Goal: Entertainment & Leisure: Consume media (video, audio)

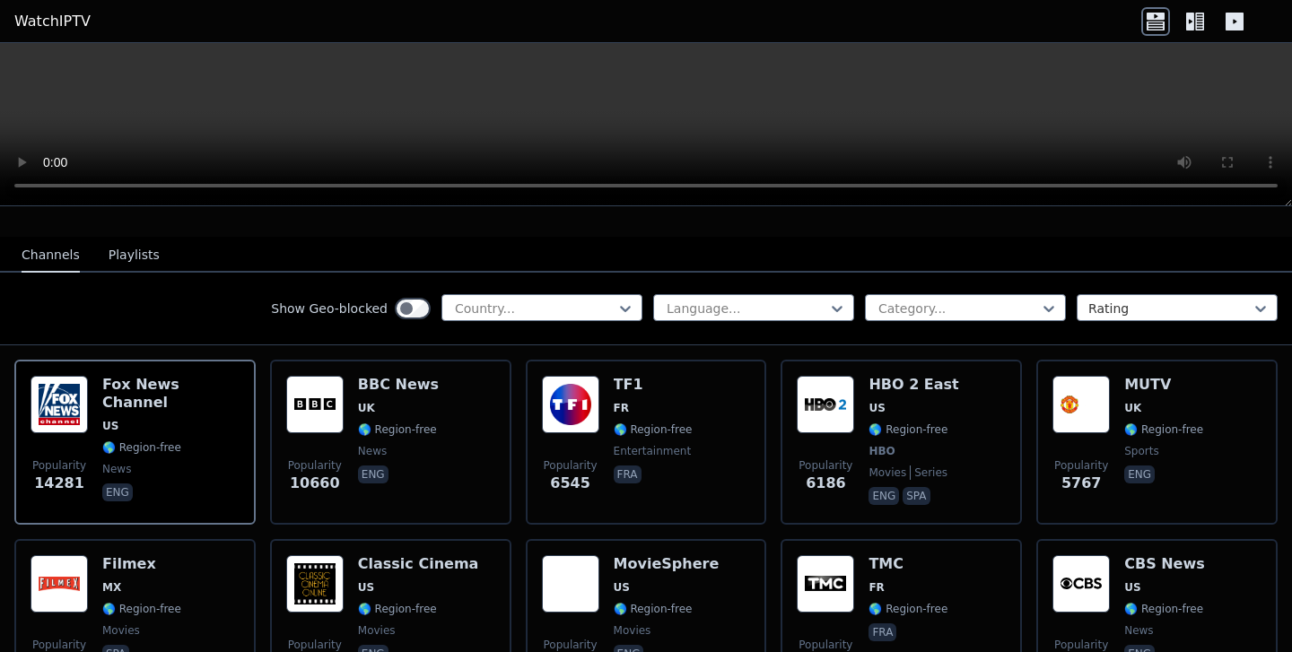
scroll to position [171, 0]
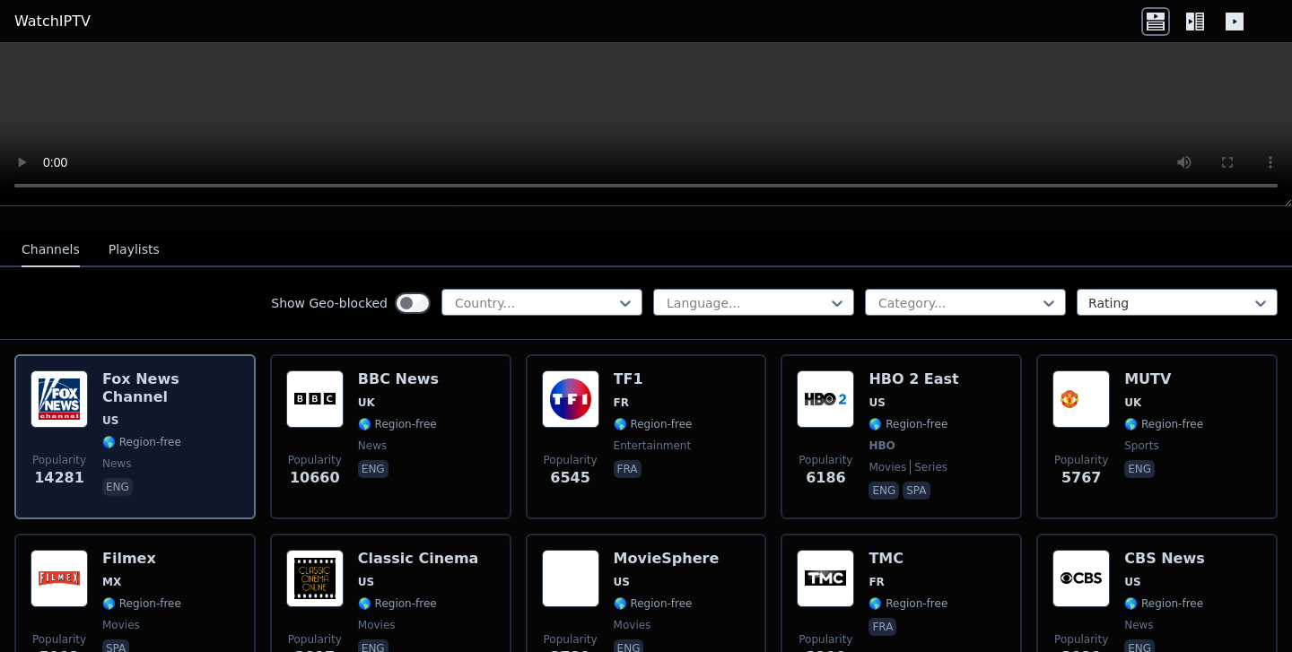
click at [173, 390] on div "[PERSON_NAME] US 🌎 Region-free news eng" at bounding box center [170, 437] width 137 height 133
click at [61, 411] on img at bounding box center [59, 399] width 57 height 57
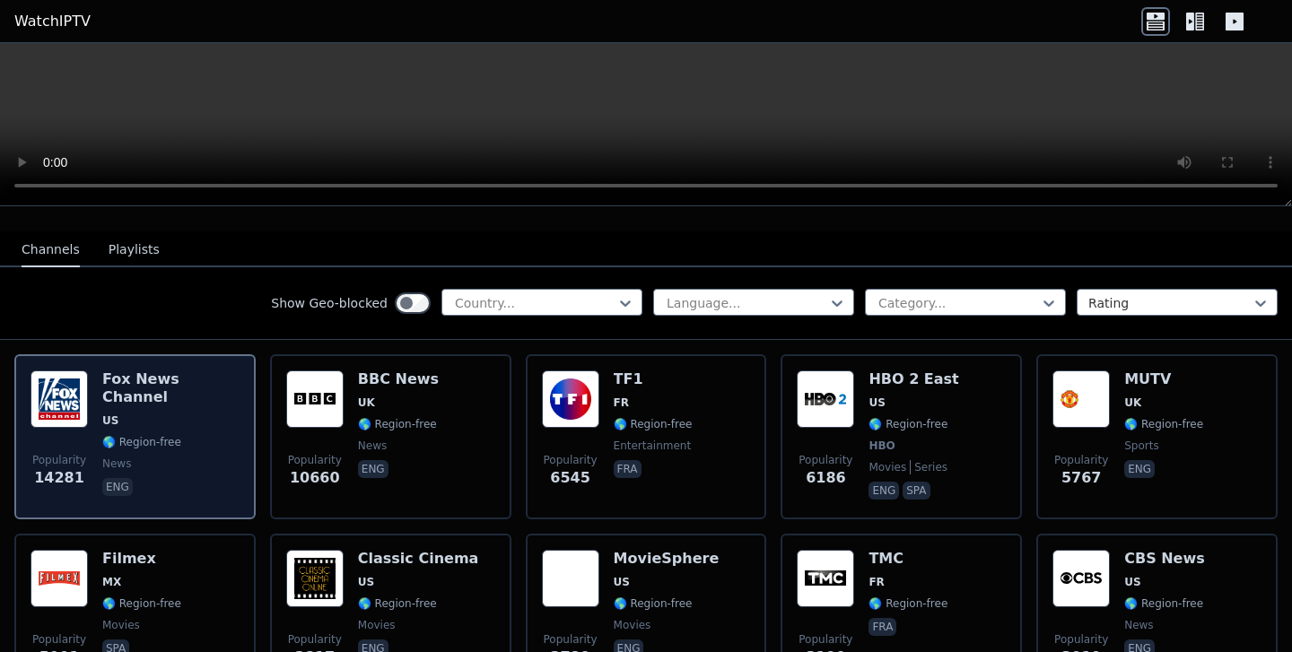
click at [148, 376] on h6 "Fox News Channel" at bounding box center [170, 389] width 137 height 36
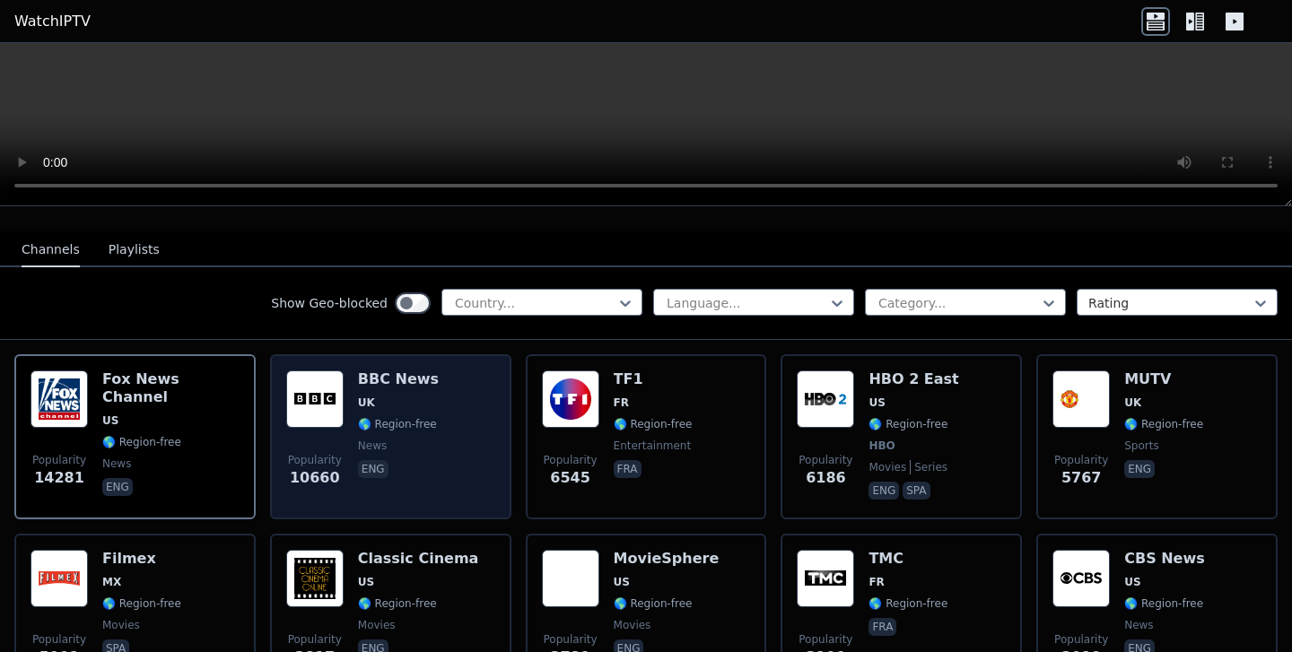
click at [456, 410] on div "Popularity 10660 BBC News UK 🌎 Region-free news eng" at bounding box center [390, 437] width 209 height 133
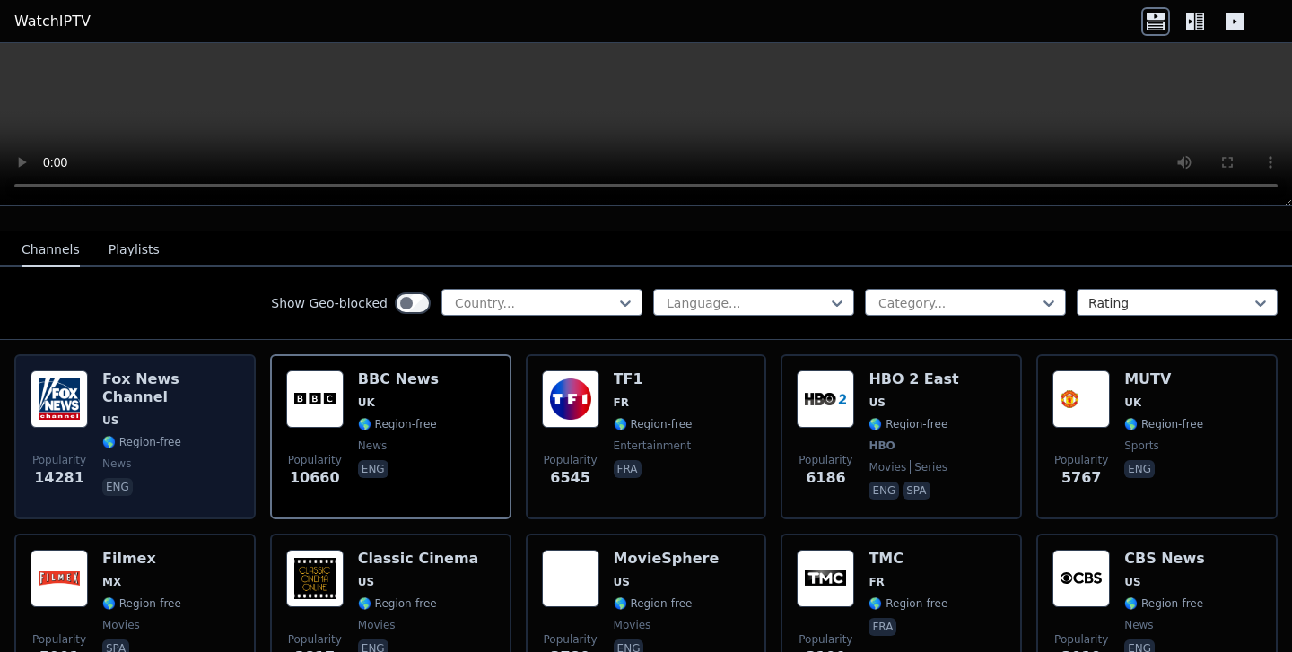
click at [175, 414] on span "US" at bounding box center [170, 421] width 137 height 14
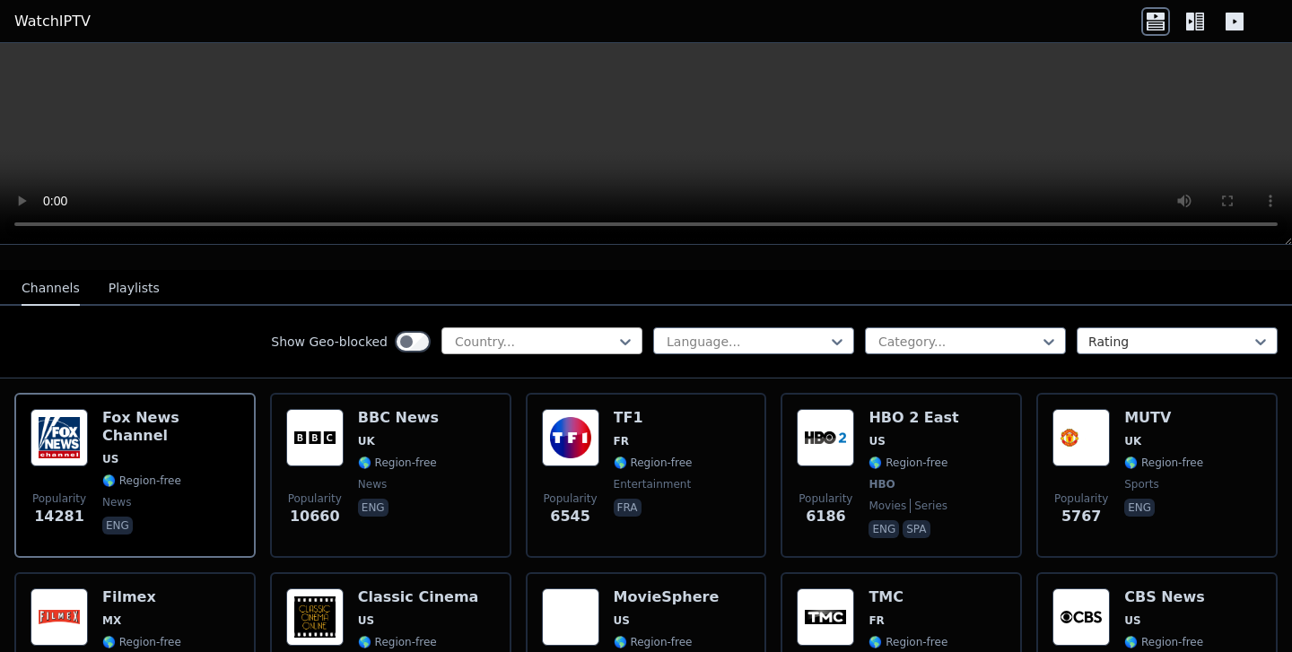
click at [607, 345] on div at bounding box center [534, 342] width 163 height 18
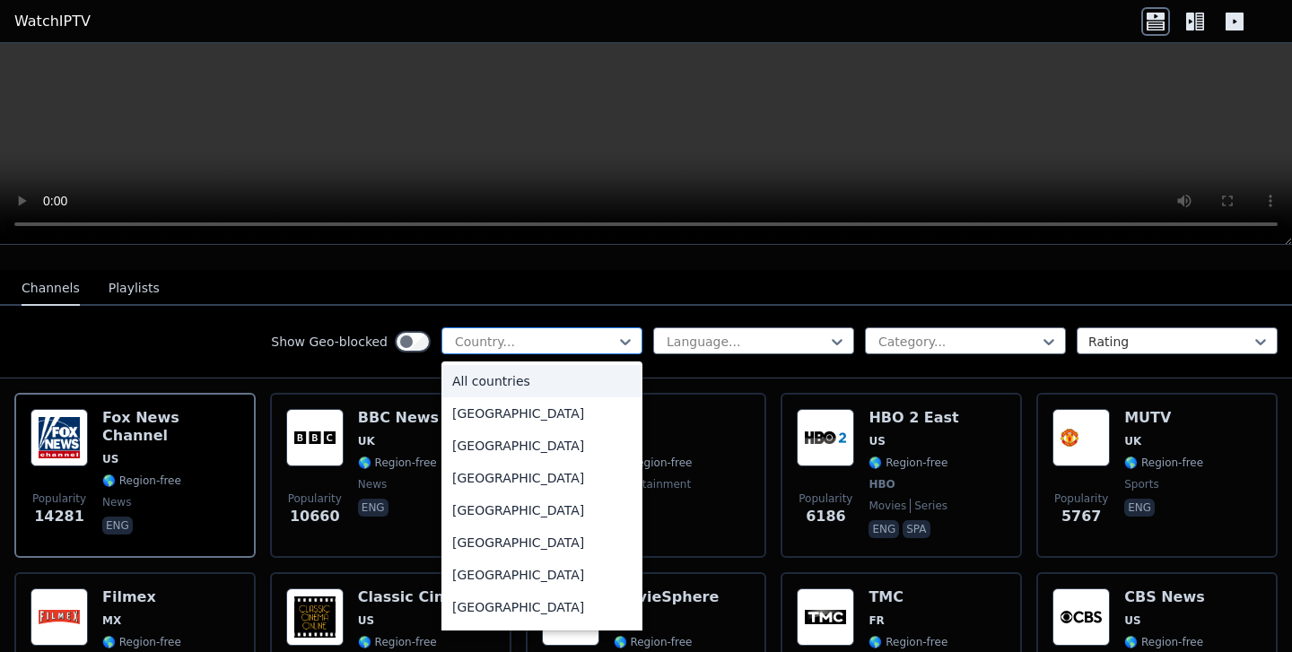
click at [607, 345] on div at bounding box center [534, 342] width 163 height 18
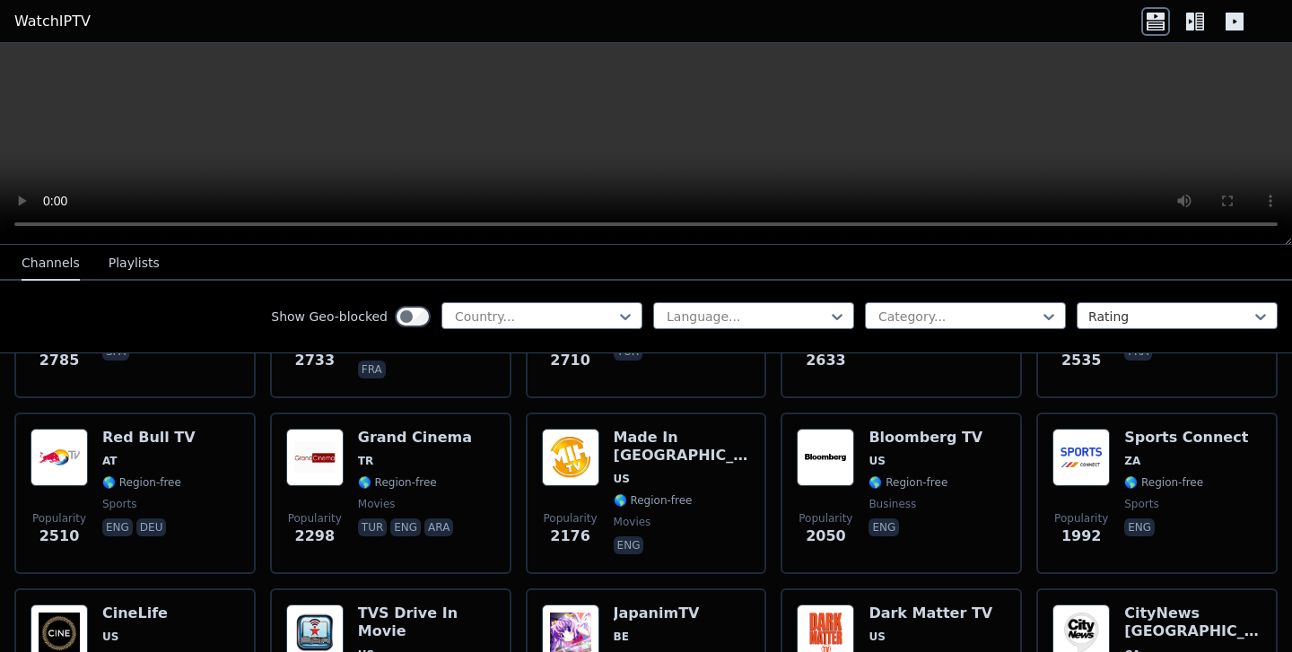
scroll to position [664, 0]
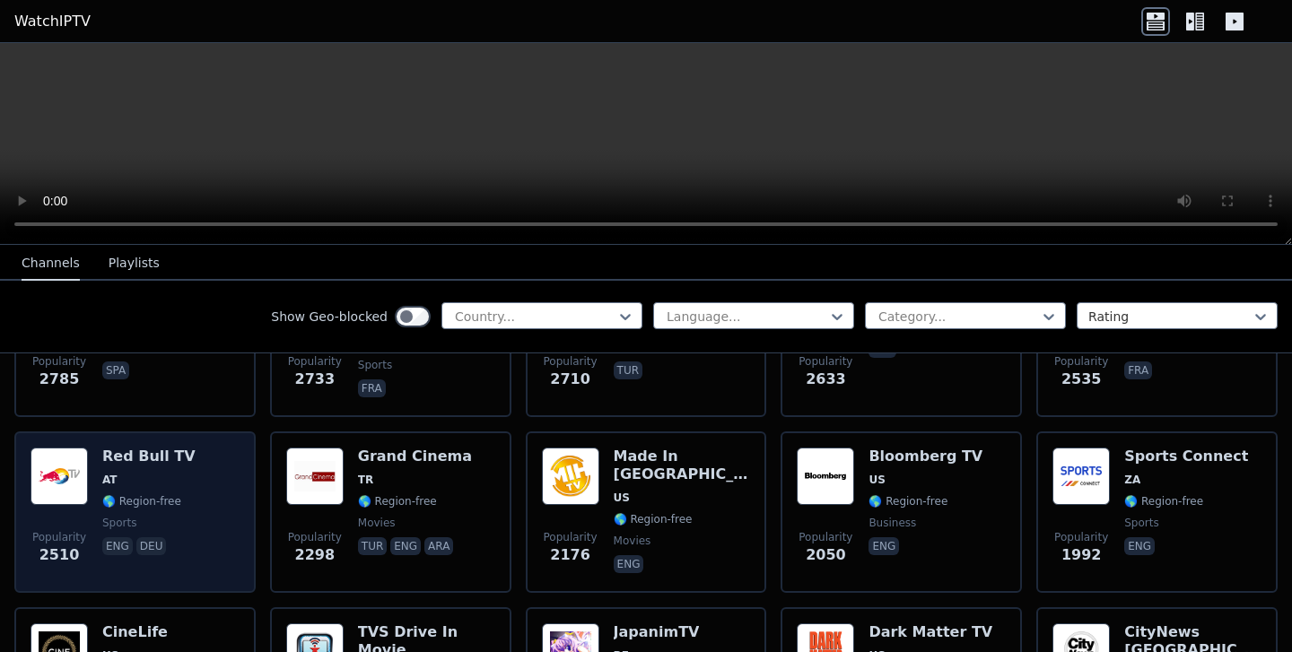
click at [216, 475] on div "Popularity 2510 Red Bull TV AT 🌎 Region-free sports eng deu" at bounding box center [135, 512] width 209 height 129
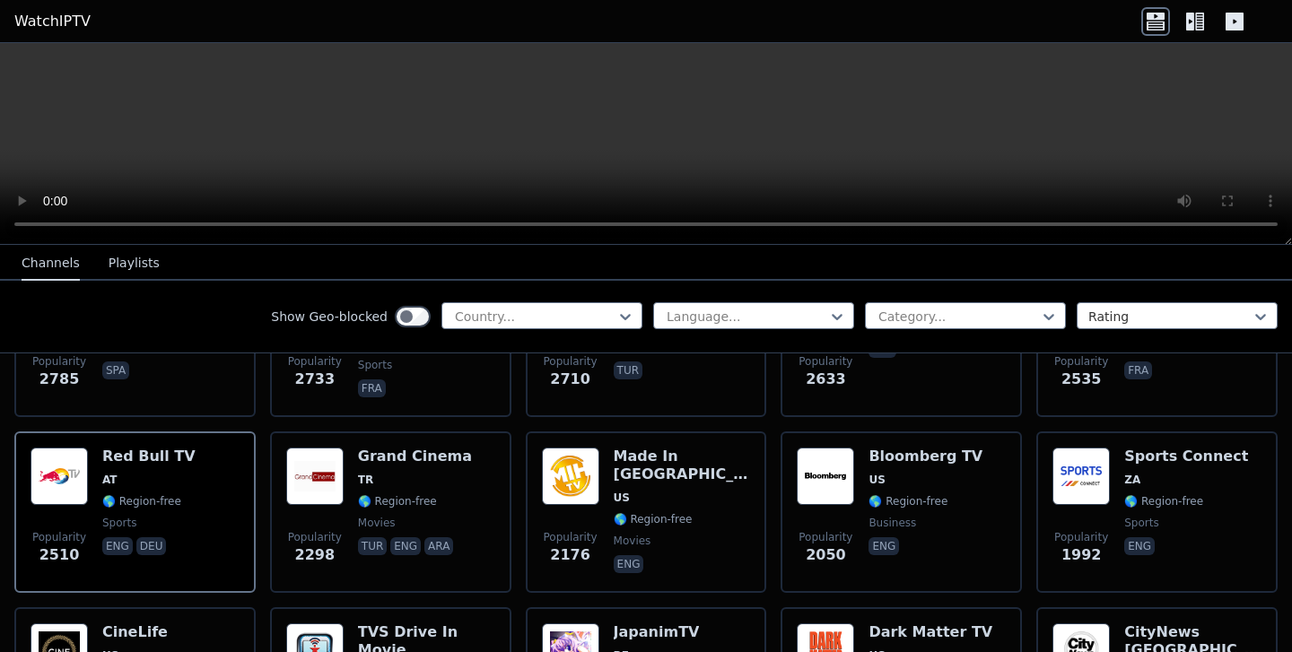
click at [528, 155] on video at bounding box center [646, 144] width 1292 height 202
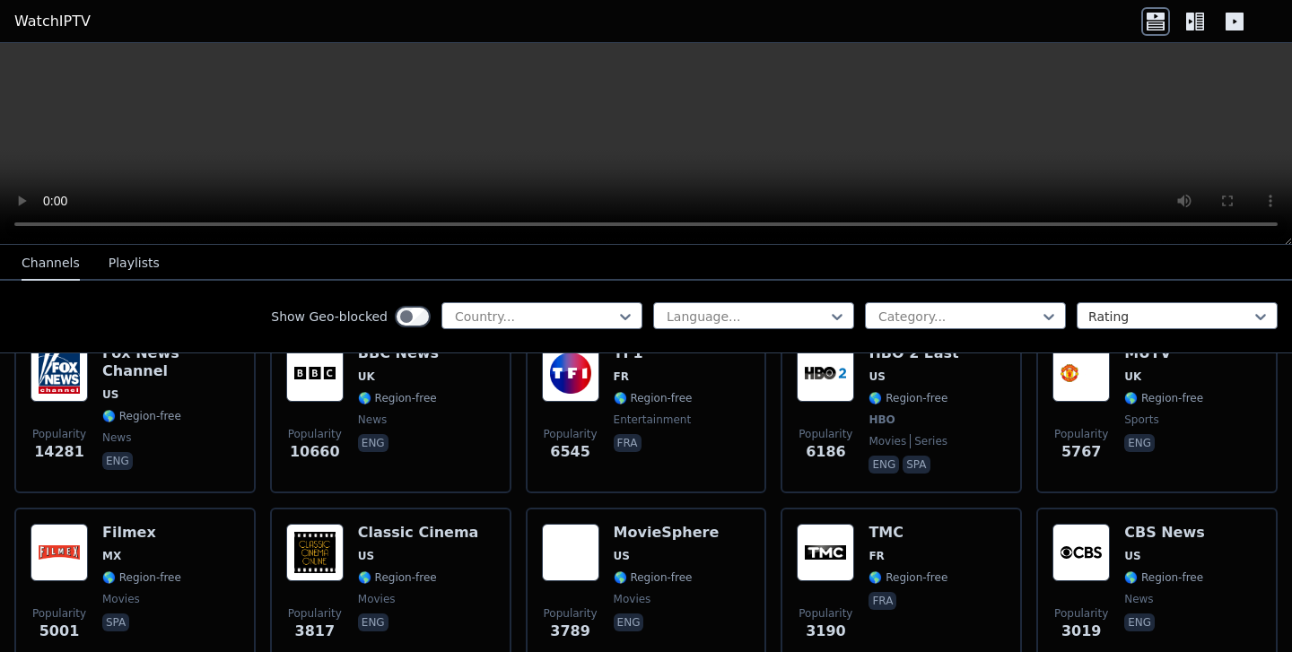
scroll to position [239, 0]
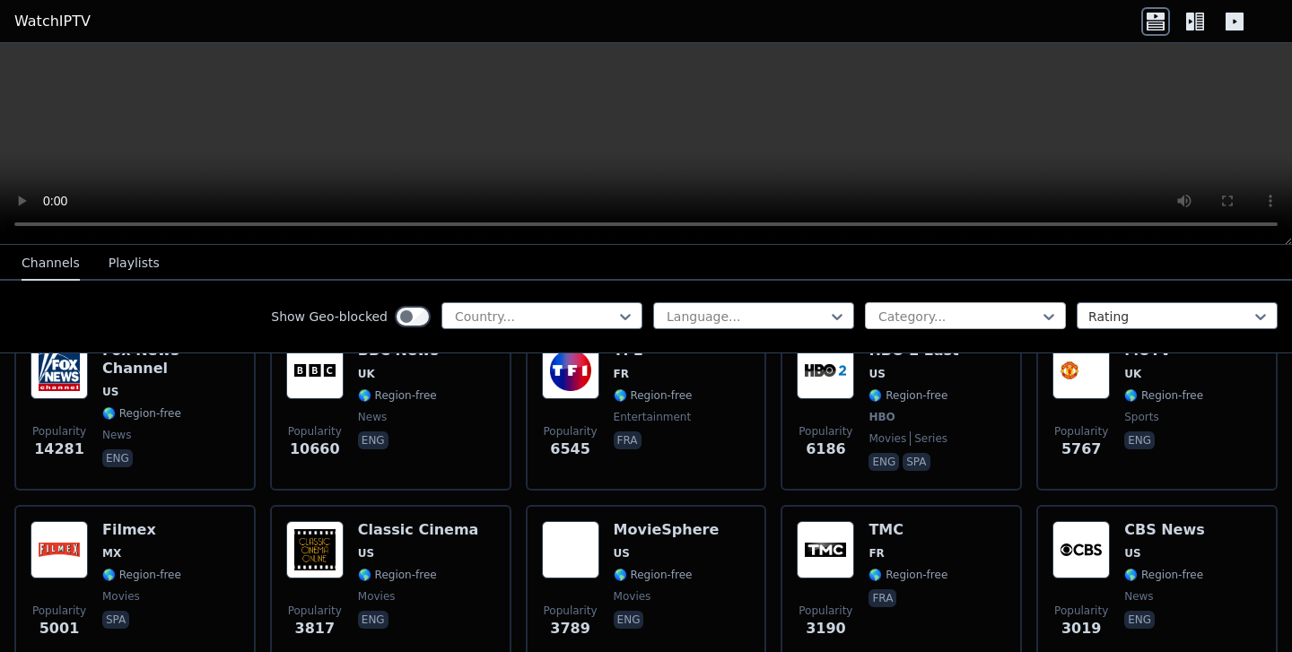
click at [913, 317] on div at bounding box center [958, 317] width 163 height 18
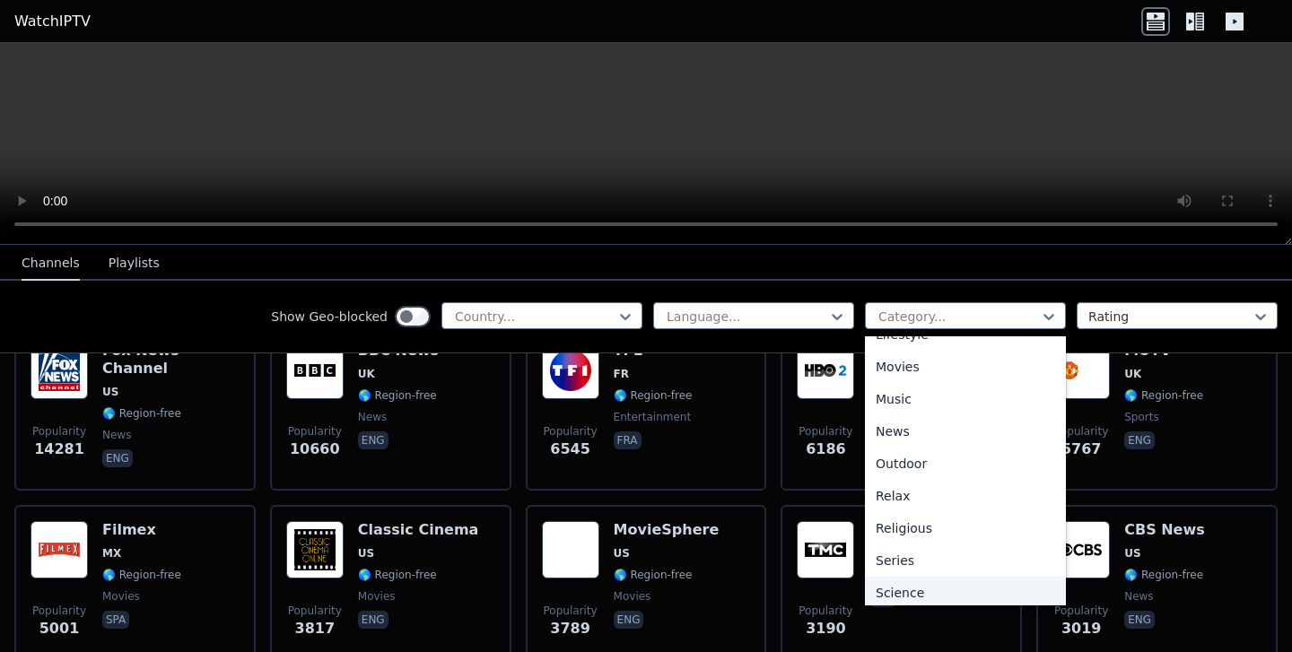
scroll to position [610, 0]
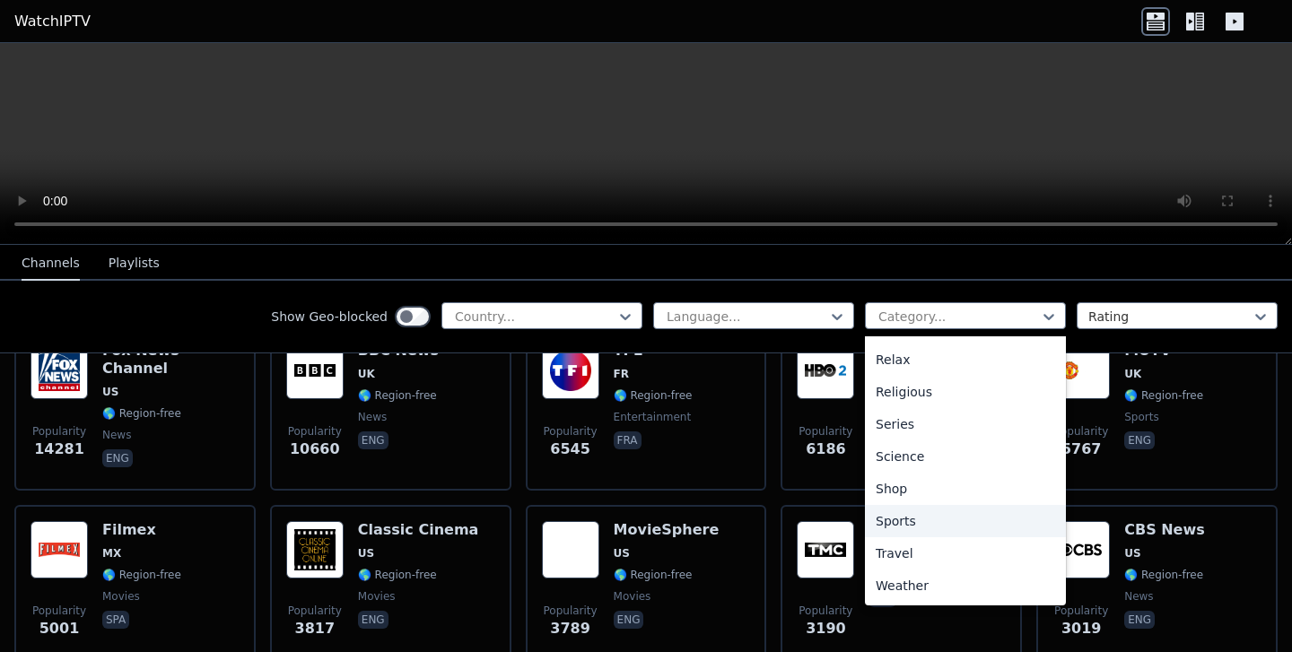
click at [904, 515] on div "Sports" at bounding box center [965, 521] width 201 height 32
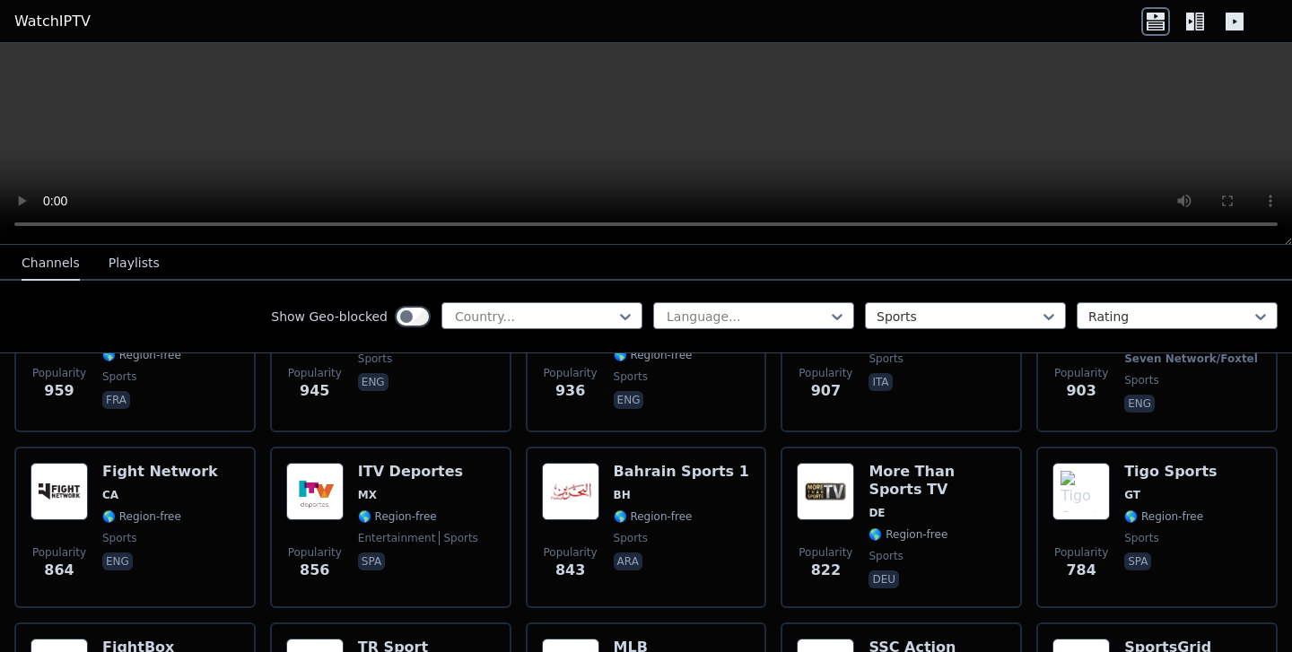
scroll to position [850, 0]
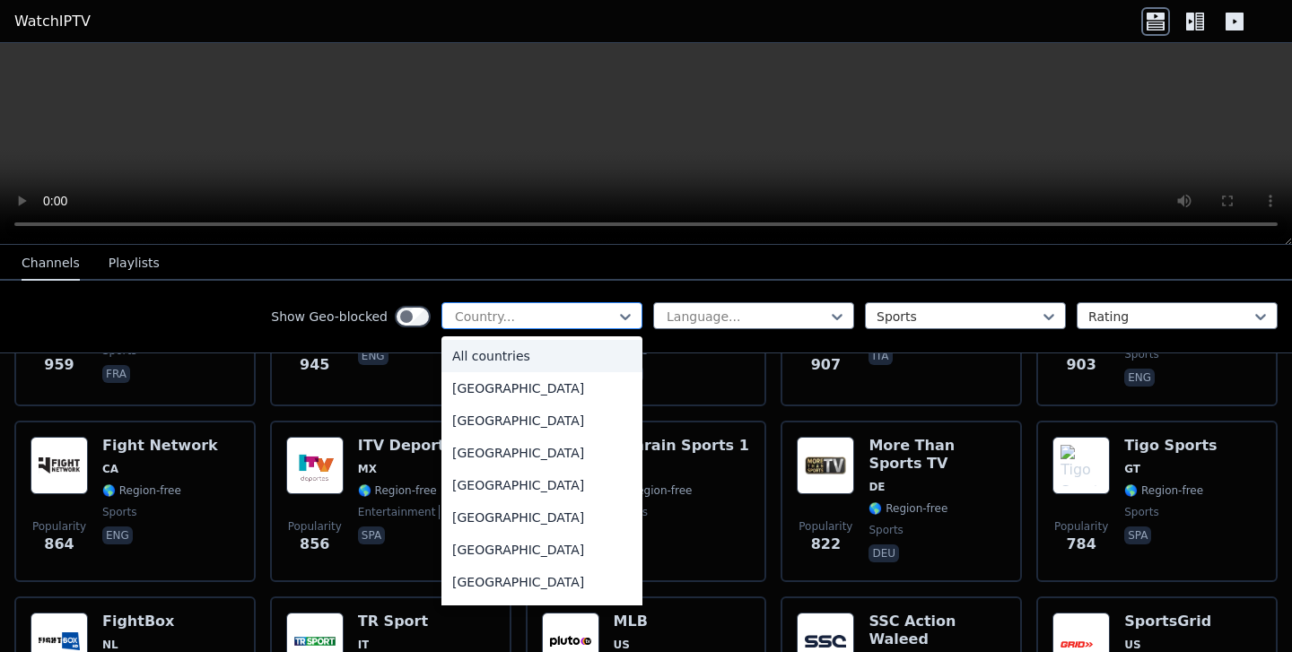
click at [566, 310] on div at bounding box center [534, 317] width 163 height 18
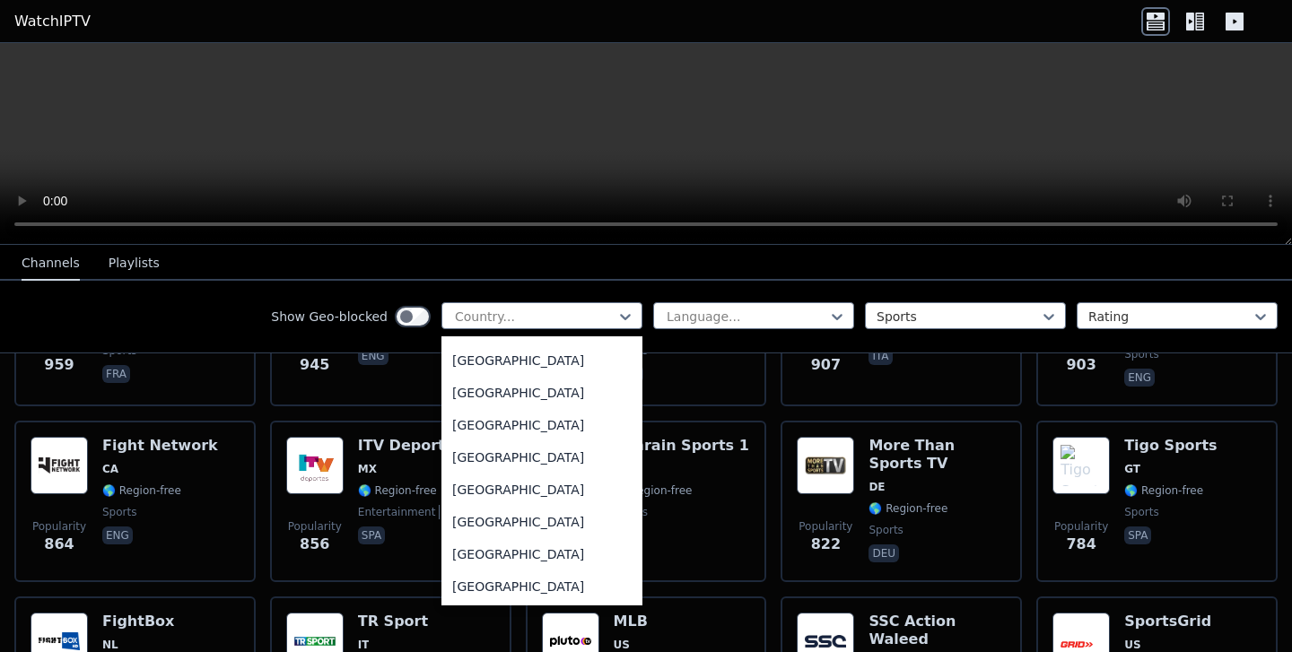
scroll to position [6173, 0]
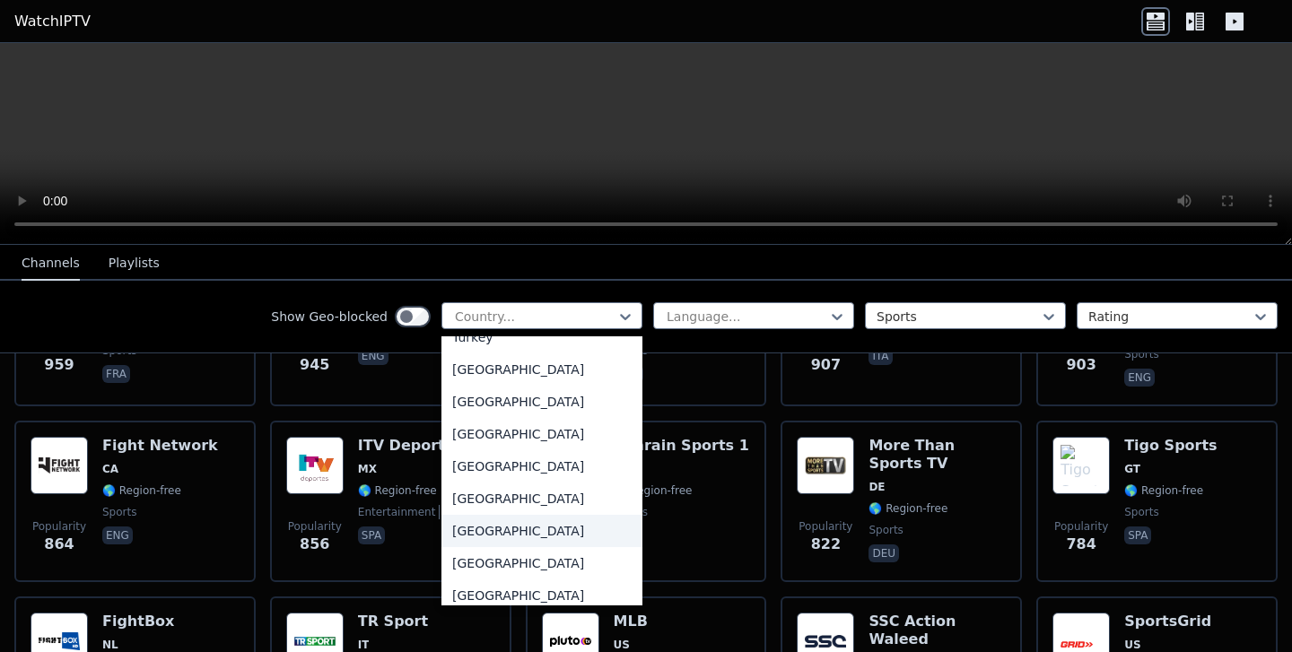
click at [520, 533] on div "[GEOGRAPHIC_DATA]" at bounding box center [541, 531] width 201 height 32
